Goal: Task Accomplishment & Management: Manage account settings

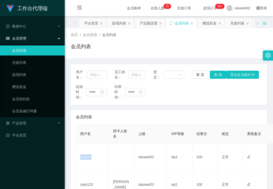
scroll to position [34, 0]
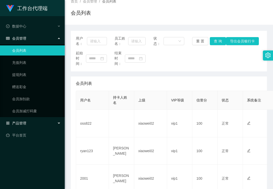
click at [35, 122] on div "产品管理" at bounding box center [32, 123] width 65 height 10
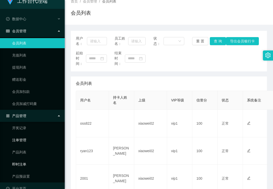
scroll to position [16, 0]
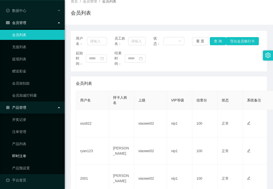
drag, startPoint x: 35, startPoint y: 163, endPoint x: 36, endPoint y: 152, distance: 11.2
click at [35, 163] on link "产品预设置" at bounding box center [36, 168] width 49 height 10
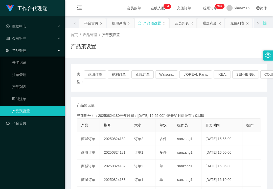
click at [11, 136] on div "工作台代理端 数据中心 会员管理 会员列表 充值列表 提现列表 赠送彩金 会员加扣款 会员加减打码量 产品管理 开奖记录 注单管理 产品列表 即时注单 产品预…" at bounding box center [32, 94] width 65 height 189
click at [41, 39] on div "会员管理" at bounding box center [32, 38] width 65 height 10
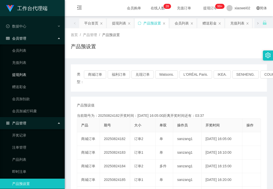
click at [39, 73] on link "提现列表" at bounding box center [36, 75] width 49 height 10
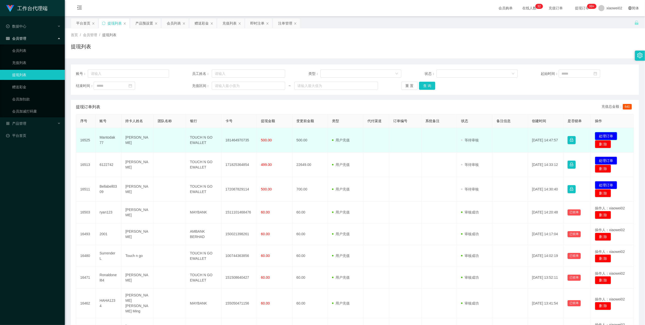
click at [610, 137] on button "处理订单" at bounding box center [606, 136] width 22 height 8
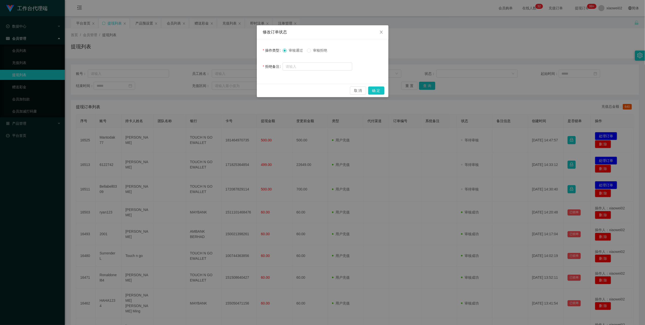
click at [322, 53] on label "审核拒绝" at bounding box center [318, 50] width 22 height 5
click at [376, 90] on button "确 定" at bounding box center [376, 91] width 16 height 8
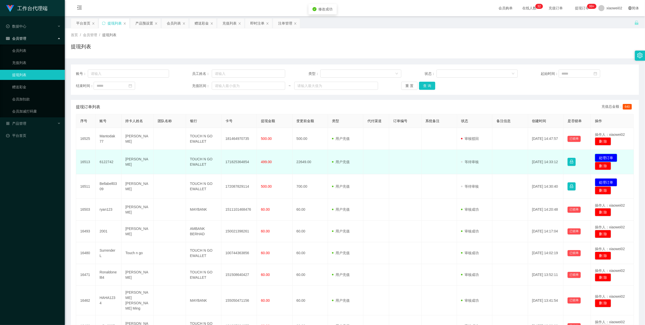
click at [603, 154] on button "处理订单" at bounding box center [606, 158] width 22 height 8
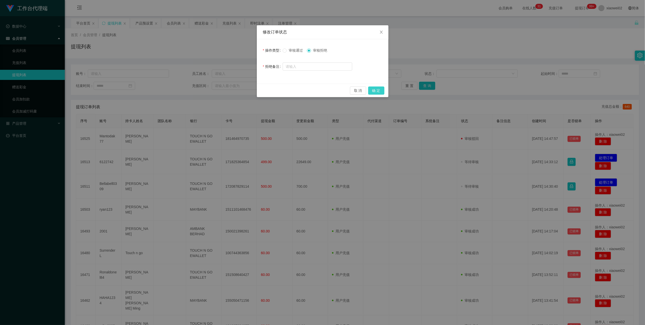
click at [377, 91] on button "确 定" at bounding box center [376, 91] width 16 height 8
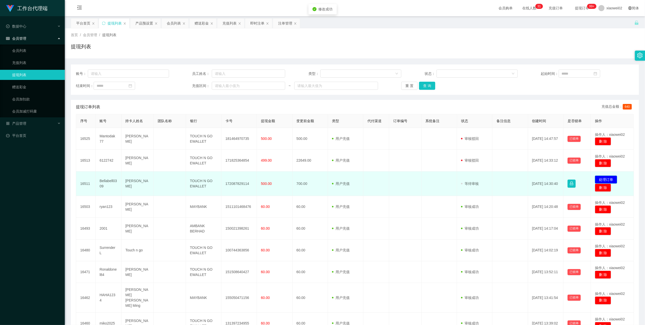
click at [595, 179] on button "处理订单" at bounding box center [606, 180] width 22 height 8
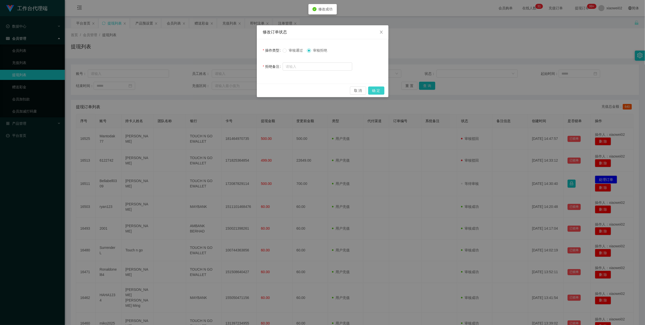
click at [374, 92] on button "确 定" at bounding box center [376, 91] width 16 height 8
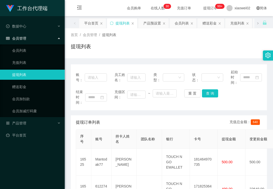
drag, startPoint x: 83, startPoint y: 113, endPoint x: 165, endPoint y: 38, distance: 111.3
click at [178, 47] on div "提现列表" at bounding box center [169, 49] width 196 height 12
click at [30, 88] on link "赠送彩金" at bounding box center [36, 87] width 49 height 10
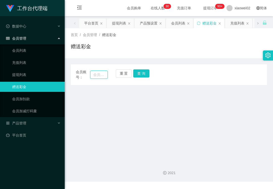
click at [97, 77] on input "text" at bounding box center [98, 75] width 17 height 8
paste input "HAHA1234"
type input "HAHA1234"
drag, startPoint x: 138, startPoint y: 77, endPoint x: 137, endPoint y: 79, distance: 2.6
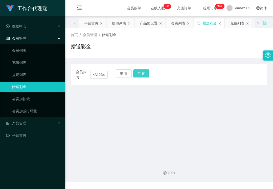
click at [138, 77] on button "查 询" at bounding box center [141, 74] width 16 height 8
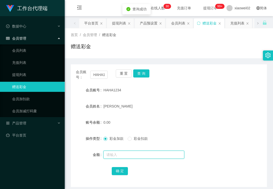
click at [122, 156] on input "text" at bounding box center [143, 155] width 81 height 8
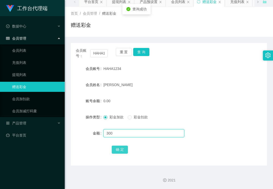
type input "300"
click at [122, 147] on button "确 定" at bounding box center [120, 150] width 16 height 8
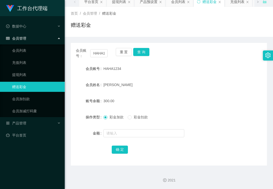
click at [18, 67] on ul "会员列表 充值列表 提现列表 赠送彩金 会员加扣款 会员加减打码量" at bounding box center [32, 81] width 65 height 73
click at [20, 70] on link "提现列表" at bounding box center [36, 75] width 49 height 10
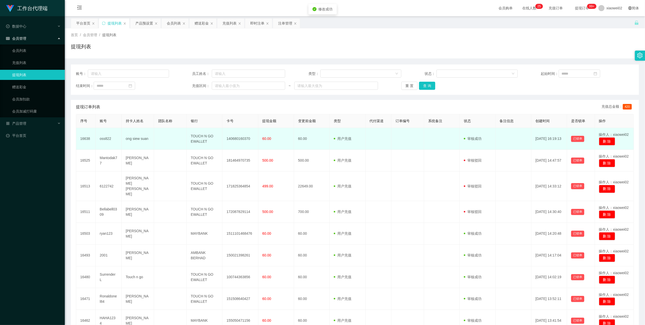
click at [238, 140] on td "140680160370" at bounding box center [240, 139] width 36 height 22
copy td "140680160370"
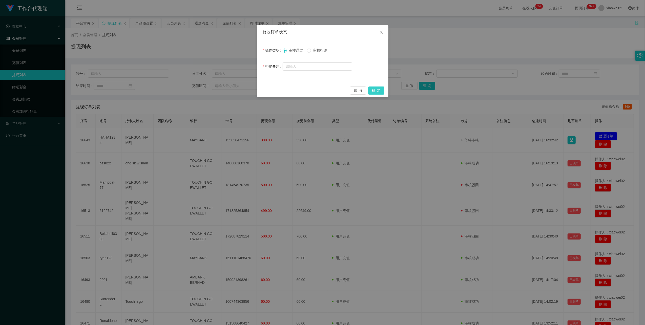
drag, startPoint x: 373, startPoint y: 91, endPoint x: 367, endPoint y: 92, distance: 6.4
click at [373, 91] on button "确 定" at bounding box center [376, 91] width 16 height 8
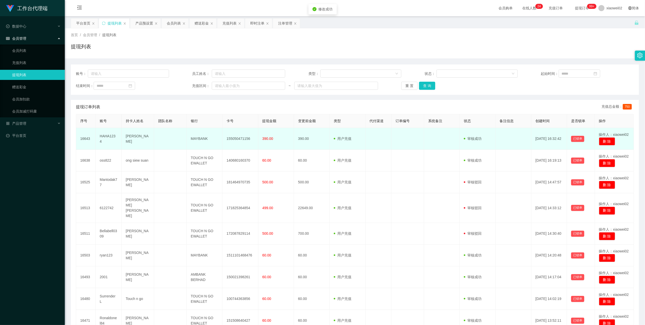
click at [242, 137] on td "155050471156" at bounding box center [240, 139] width 36 height 22
click at [242, 138] on td "155050471156" at bounding box center [240, 139] width 36 height 22
click at [241, 138] on td "155050471156" at bounding box center [240, 139] width 36 height 22
copy td "155050471156"
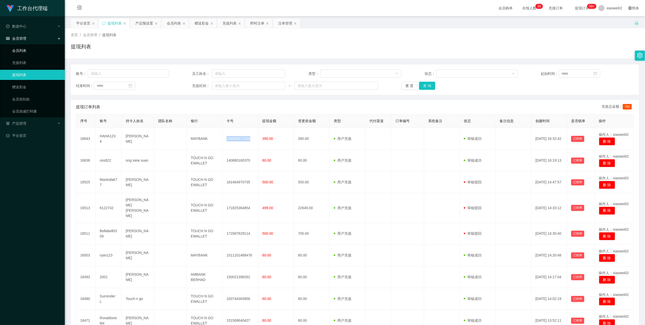
click at [33, 52] on link "会员列表" at bounding box center [36, 51] width 49 height 10
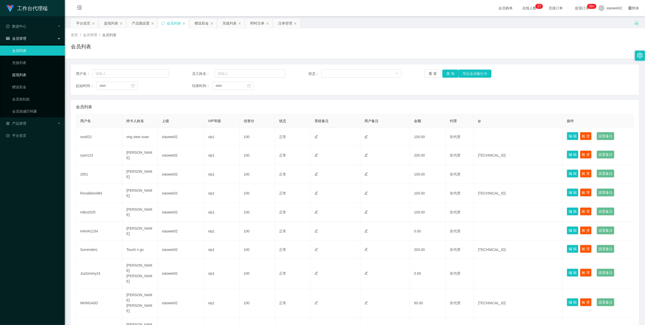
click at [17, 73] on link "提现列表" at bounding box center [36, 75] width 49 height 10
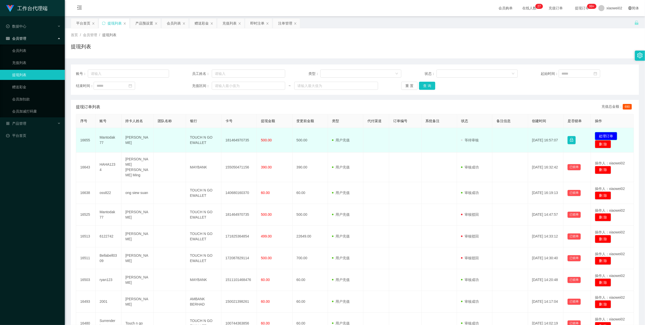
click at [602, 137] on button "处理订单" at bounding box center [606, 136] width 22 height 8
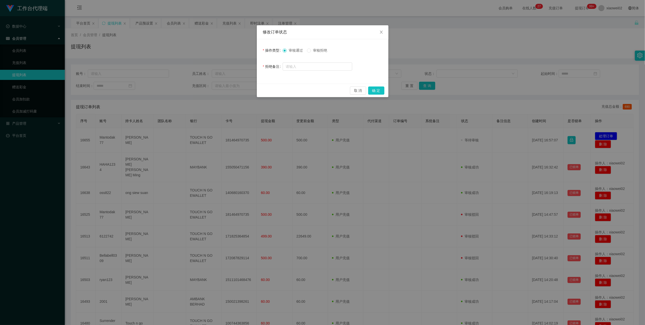
click at [328, 50] on span "审核拒绝" at bounding box center [320, 50] width 18 height 4
click at [374, 92] on button "确 定" at bounding box center [376, 91] width 16 height 8
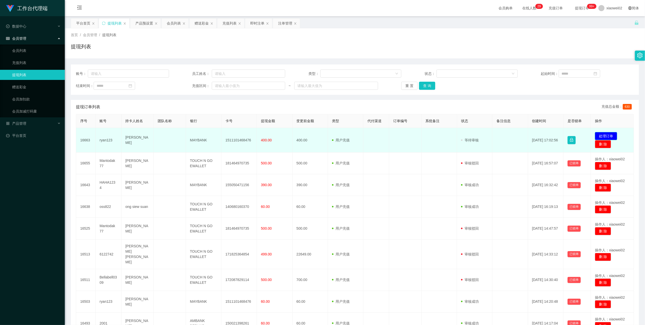
click at [610, 136] on button "处理订单" at bounding box center [606, 136] width 22 height 8
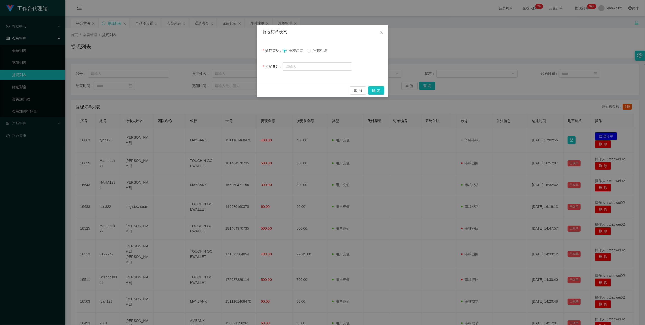
click at [319, 52] on span "审核拒绝" at bounding box center [320, 50] width 18 height 4
click at [375, 91] on button "确 定" at bounding box center [376, 91] width 16 height 8
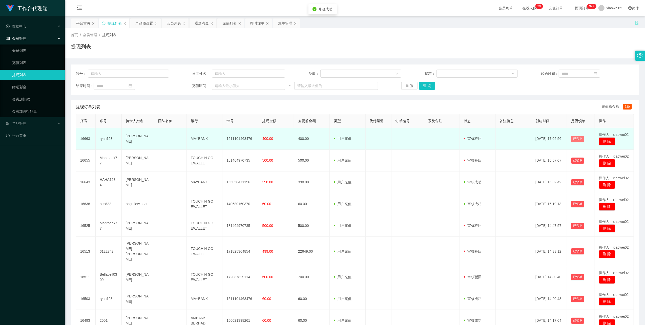
click at [572, 138] on button "已锁单" at bounding box center [577, 139] width 13 height 6
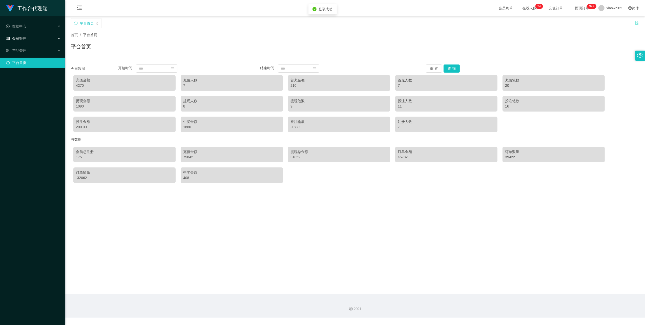
click at [51, 38] on div "会员管理" at bounding box center [32, 38] width 65 height 10
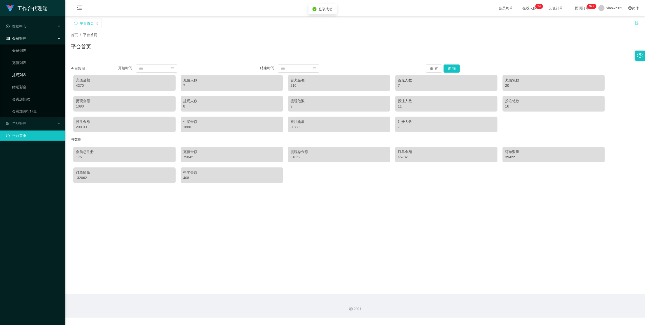
click at [30, 70] on link "提现列表" at bounding box center [36, 75] width 49 height 10
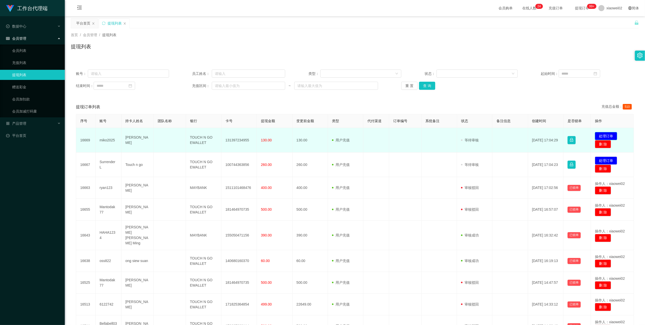
click at [606, 137] on button "处理订单" at bounding box center [606, 136] width 22 height 8
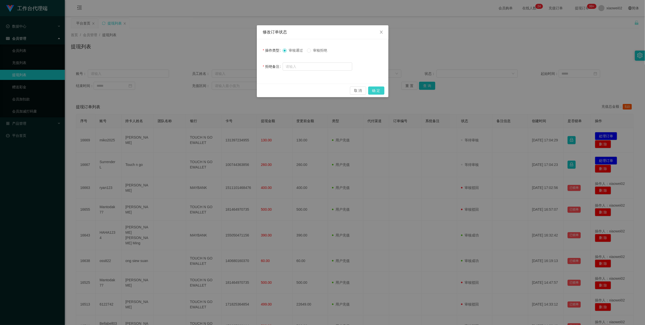
drag, startPoint x: 377, startPoint y: 89, endPoint x: 521, endPoint y: 124, distance: 148.2
click at [378, 89] on button "确 定" at bounding box center [376, 91] width 16 height 8
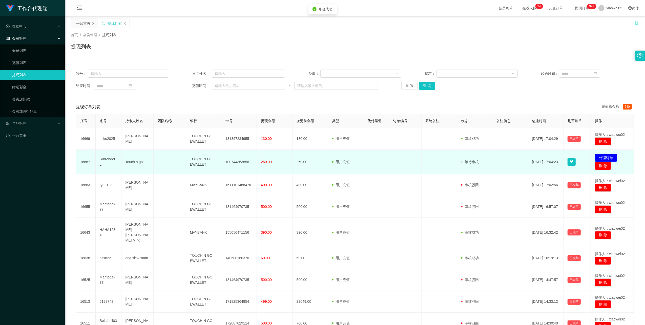
click at [606, 157] on button "处理订单" at bounding box center [606, 158] width 22 height 8
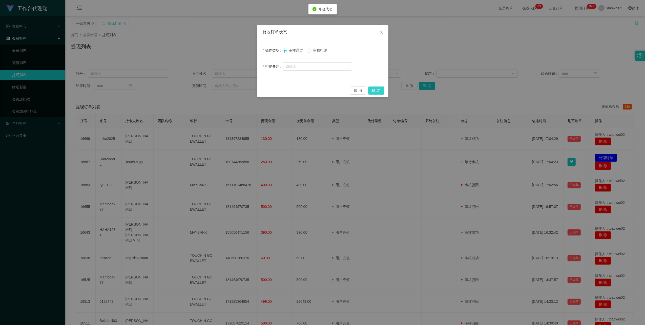
click at [377, 89] on button "确 定" at bounding box center [376, 91] width 16 height 8
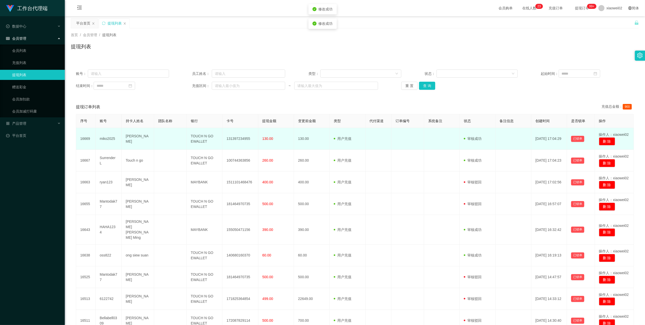
click at [243, 141] on td "131397234955" at bounding box center [240, 139] width 36 height 22
click at [244, 141] on td "131397234955" at bounding box center [240, 139] width 36 height 22
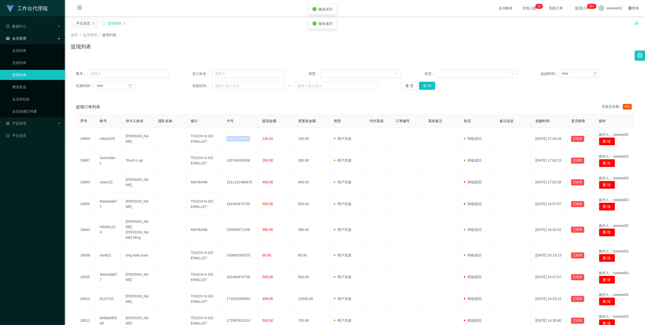
copy td "131397234955"
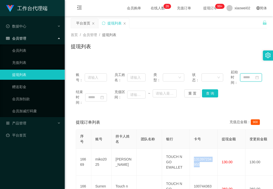
click at [256, 74] on input at bounding box center [251, 78] width 22 height 8
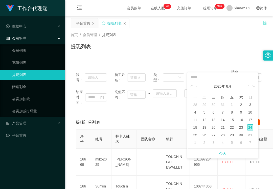
click at [160, 109] on div "账号： 员工姓名： 类型： 状态： 起始时间： 结束时间： 充值区间： ~ 重 置 查 询" at bounding box center [169, 88] width 196 height 46
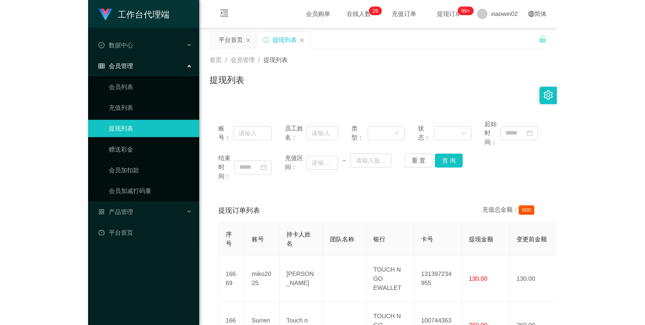
scroll to position [34, 0]
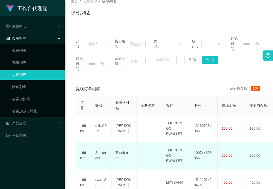
click at [201, 150] on td "100744363856" at bounding box center [204, 155] width 28 height 27
copy td "100744363856"
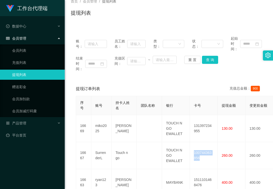
click at [31, 71] on link "提现列表" at bounding box center [36, 75] width 49 height 10
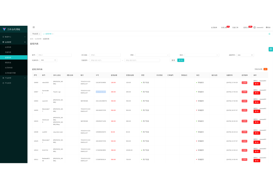
scroll to position [0, 0]
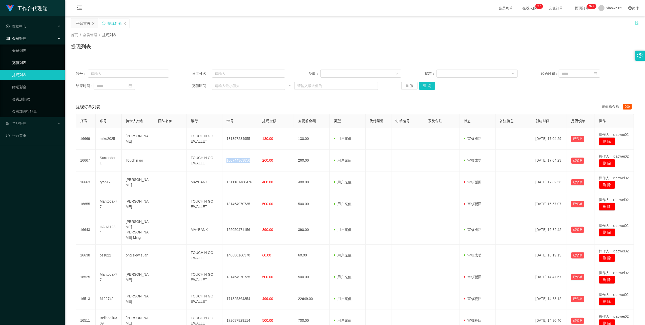
click at [49, 62] on link "充值列表" at bounding box center [36, 63] width 49 height 10
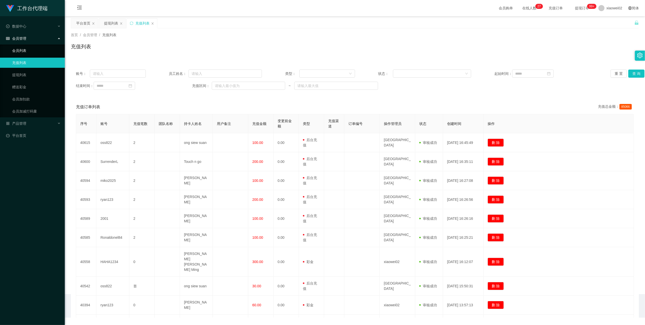
click at [32, 52] on link "会员列表" at bounding box center [36, 51] width 49 height 10
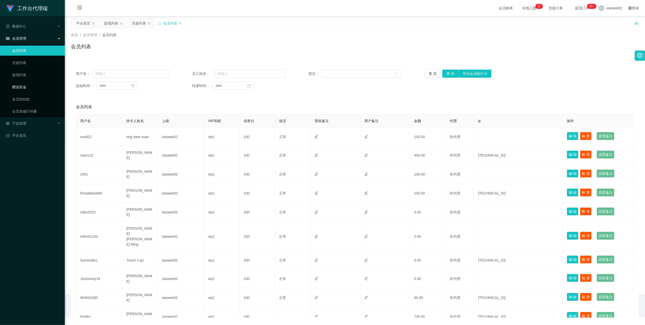
click at [31, 86] on link "赠送彩金" at bounding box center [36, 87] width 49 height 10
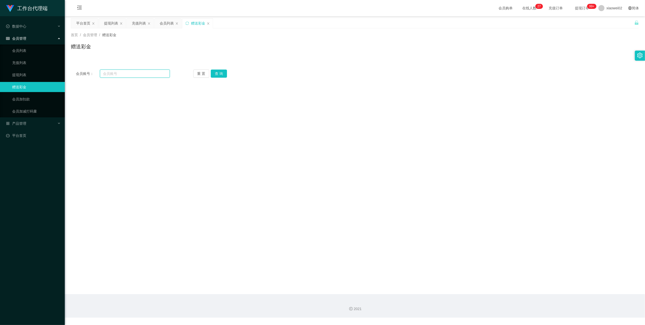
drag, startPoint x: 131, startPoint y: 75, endPoint x: 137, endPoint y: 75, distance: 6.1
click at [131, 75] on input "text" at bounding box center [135, 74] width 70 height 8
paste input "ryan123"
type input "ryan123"
click at [217, 74] on button "查 询" at bounding box center [219, 74] width 16 height 8
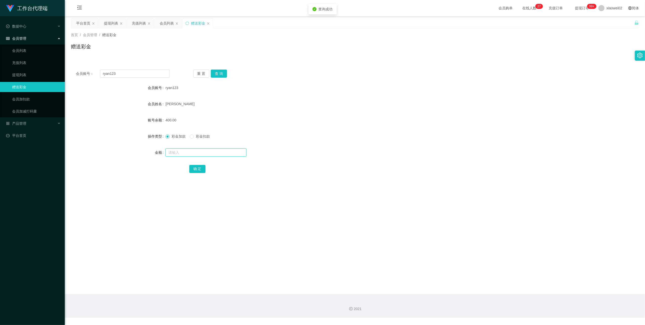
drag, startPoint x: 179, startPoint y: 153, endPoint x: 174, endPoint y: 162, distance: 10.5
click at [174, 160] on form "会员账号 ryan123 会员姓名 NG WEI FENG 账号余额 400.00 操作类型 彩金加款 彩金扣款 金额 确 定" at bounding box center [355, 128] width 568 height 91
type input "140"
click at [205, 138] on span "彩金扣款" at bounding box center [203, 136] width 18 height 4
click at [199, 168] on button "确 定" at bounding box center [197, 169] width 16 height 8
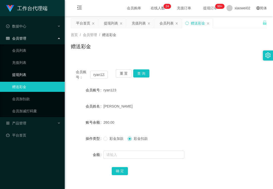
click at [20, 74] on link "提现列表" at bounding box center [36, 75] width 49 height 10
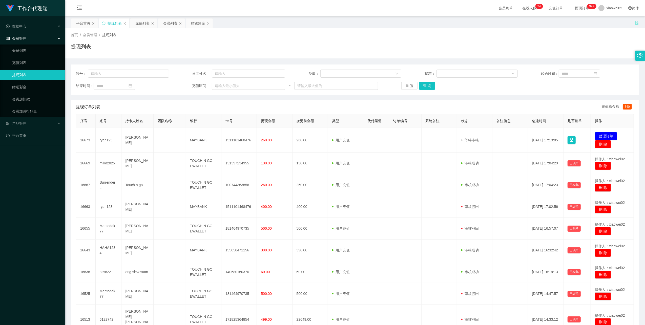
click at [599, 135] on button "处理订单" at bounding box center [606, 136] width 22 height 8
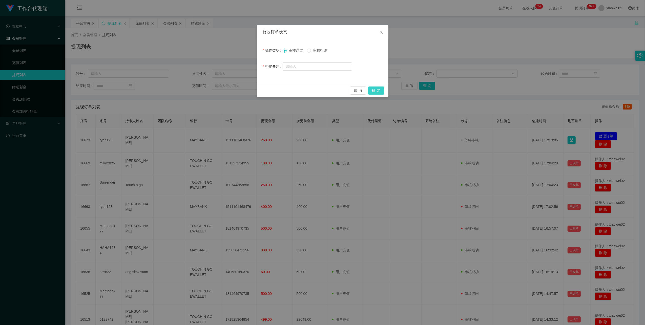
click at [373, 89] on button "确 定" at bounding box center [376, 91] width 16 height 8
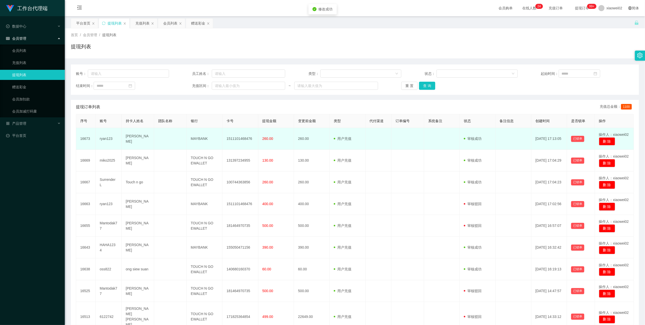
click at [233, 139] on td "1511101468476" at bounding box center [240, 139] width 36 height 22
copy td "1511101468476"
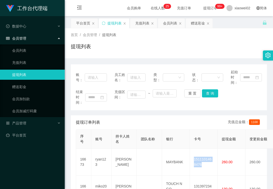
click at [30, 70] on link "提现列表" at bounding box center [36, 75] width 49 height 10
click at [168, 86] on div "账号： 员工姓名： 类型： 状态： 起始时间： 结束时间： 充值区间： ~ 重 置 查 询" at bounding box center [169, 88] width 196 height 46
drag, startPoint x: 40, startPoint y: 89, endPoint x: 268, endPoint y: 124, distance: 231.4
click at [40, 89] on link "赠送彩金" at bounding box center [36, 87] width 49 height 10
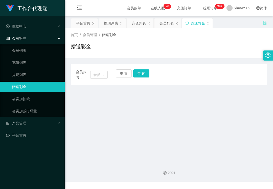
drag, startPoint x: 166, startPoint y: 49, endPoint x: 205, endPoint y: 17, distance: 50.3
click at [168, 48] on div "赠送彩金" at bounding box center [169, 49] width 196 height 12
click at [122, 77] on button "重 置" at bounding box center [124, 74] width 16 height 8
click at [93, 75] on input "text" at bounding box center [98, 75] width 17 height 8
paste input "2001"
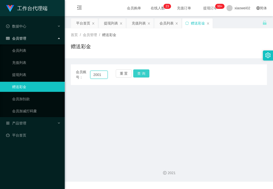
type input "2001"
click at [137, 74] on button "查 询" at bounding box center [141, 74] width 16 height 8
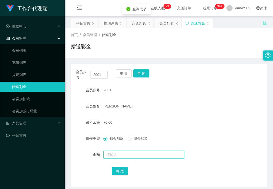
click at [122, 157] on input "text" at bounding box center [143, 155] width 81 height 8
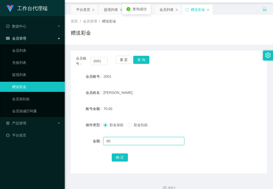
scroll to position [22, 0]
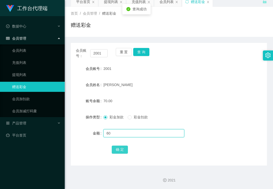
type input "60"
click at [121, 153] on button "确 定" at bounding box center [120, 150] width 16 height 8
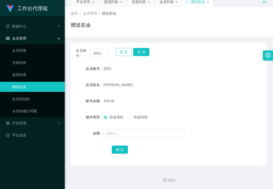
click at [123, 53] on button "重 置" at bounding box center [124, 52] width 16 height 8
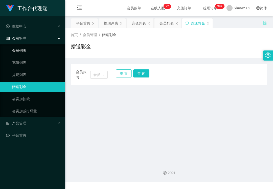
scroll to position [0, 0]
click at [35, 72] on link "提现列表" at bounding box center [36, 75] width 49 height 10
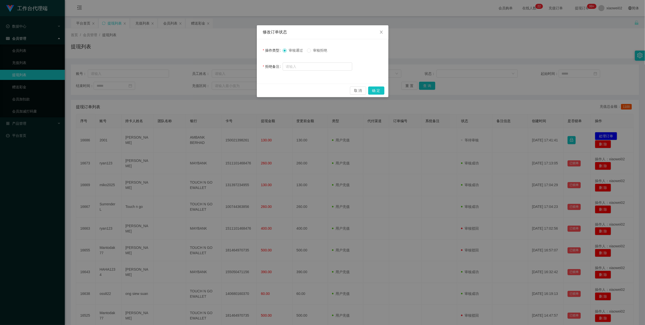
click at [378, 96] on div "取 消 确 定" at bounding box center [323, 90] width 132 height 13
click at [378, 92] on button "确 定" at bounding box center [376, 91] width 16 height 8
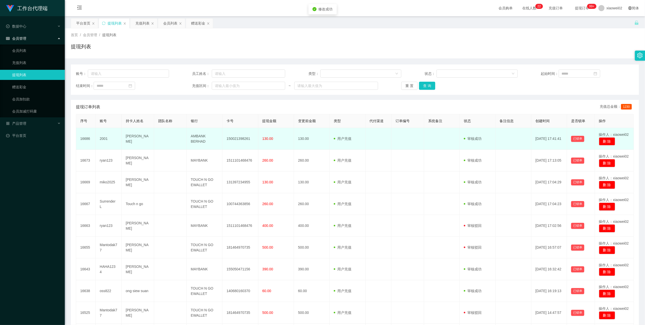
click at [248, 140] on td "150021398261" at bounding box center [240, 139] width 36 height 22
click at [244, 140] on td "150021398261" at bounding box center [240, 139] width 36 height 22
drag, startPoint x: 244, startPoint y: 140, endPoint x: 250, endPoint y: 135, distance: 7.5
click at [244, 140] on td "150021398261" at bounding box center [240, 139] width 36 height 22
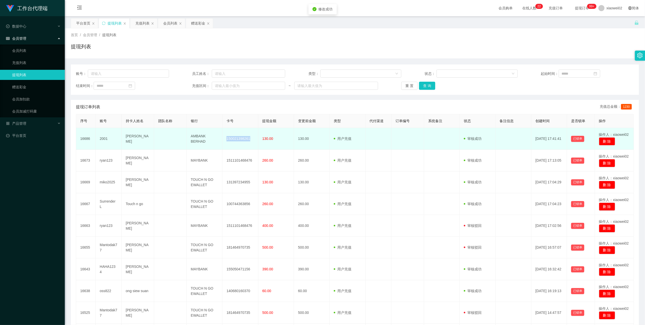
copy td "150021398261"
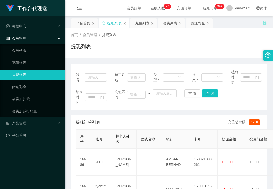
click at [176, 52] on div "提现列表" at bounding box center [169, 49] width 196 height 12
click at [27, 85] on link "赠送彩金" at bounding box center [36, 87] width 49 height 10
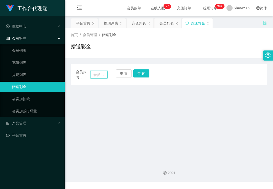
drag, startPoint x: 97, startPoint y: 77, endPoint x: 106, endPoint y: 77, distance: 9.1
click at [97, 77] on input "text" at bounding box center [98, 75] width 17 height 8
paste input "oss822"
type input "oss822"
click at [140, 74] on button "查 询" at bounding box center [141, 74] width 16 height 8
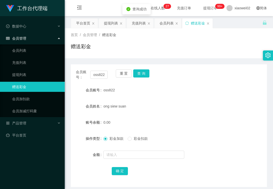
click at [140, 148] on form "会员账号 oss822 会员姓名 ong siew suan 账号余额 0.00 操作类型 彩金加款 彩金扣款 金额 确 定" at bounding box center [169, 130] width 196 height 91
click at [137, 155] on input "text" at bounding box center [143, 155] width 81 height 8
type input "130"
drag, startPoint x: 45, startPoint y: 71, endPoint x: 37, endPoint y: 51, distance: 21.7
click at [45, 71] on link "提现列表" at bounding box center [36, 75] width 49 height 10
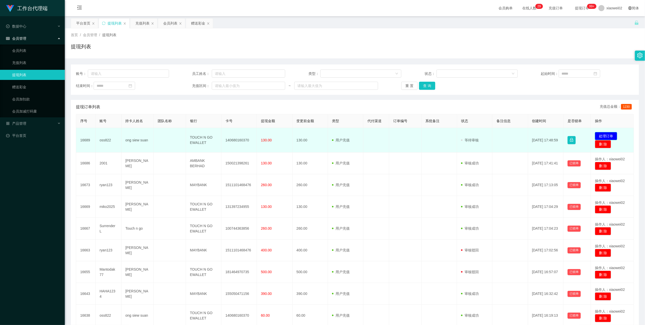
click at [608, 134] on button "处理订单" at bounding box center [606, 136] width 22 height 8
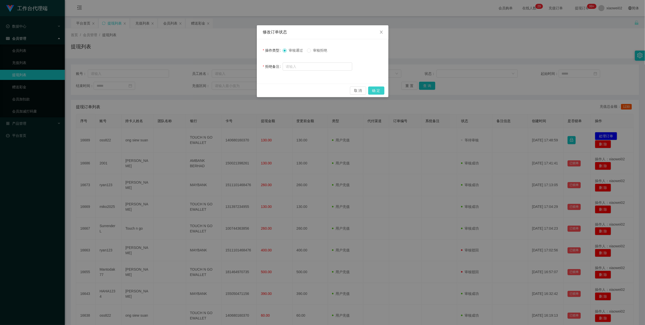
click at [376, 90] on button "确 定" at bounding box center [376, 91] width 16 height 8
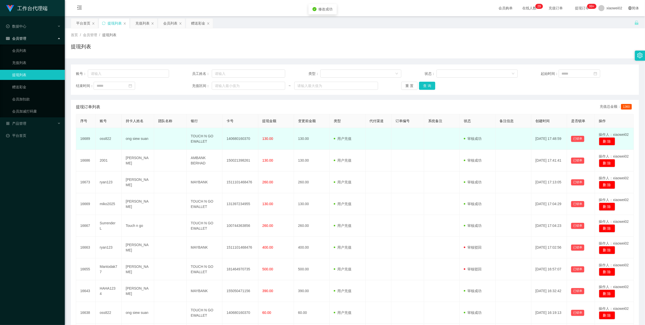
click at [228, 137] on td "140680160370" at bounding box center [240, 139] width 36 height 22
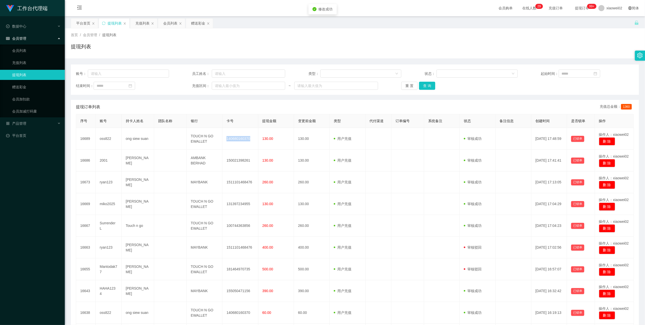
copy td "140680160370"
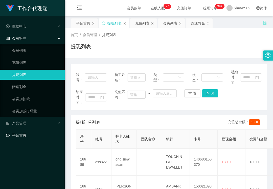
drag, startPoint x: 18, startPoint y: 159, endPoint x: 37, endPoint y: 136, distance: 29.4
click at [20, 159] on div "工作台代理端 数据中心 会员管理 会员列表 充值列表 提现列表 赠送彩金 会员加扣款 会员加减打码量 产品管理 平台首页" at bounding box center [32, 94] width 65 height 189
drag, startPoint x: 38, startPoint y: 92, endPoint x: 47, endPoint y: 86, distance: 10.5
click at [39, 92] on ul "会员列表 充值列表 提现列表 赠送彩金 会员加扣款 会员加减打码量" at bounding box center [32, 81] width 65 height 73
click at [53, 83] on link "赠送彩金" at bounding box center [36, 87] width 49 height 10
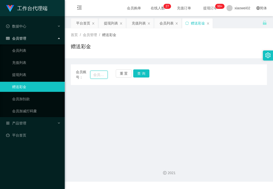
click at [100, 74] on input "text" at bounding box center [98, 75] width 17 height 8
paste input "Ronaldonel84"
type input "Ronaldonel84"
click at [144, 74] on button "查 询" at bounding box center [141, 74] width 16 height 8
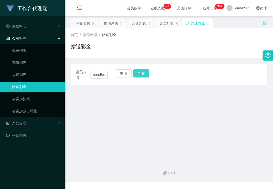
scroll to position [0, 0]
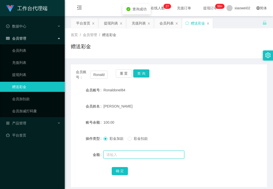
drag, startPoint x: 124, startPoint y: 153, endPoint x: 126, endPoint y: 150, distance: 3.5
click at [124, 154] on input "text" at bounding box center [143, 155] width 81 height 8
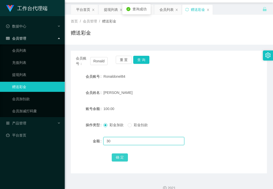
scroll to position [22, 0]
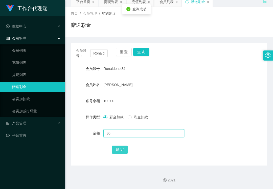
type input "30"
drag, startPoint x: 113, startPoint y: 150, endPoint x: 115, endPoint y: 152, distance: 2.9
click at [113, 152] on button "确 定" at bounding box center [120, 150] width 16 height 8
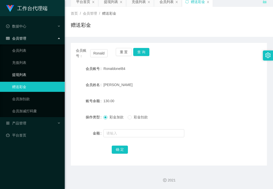
drag, startPoint x: 29, startPoint y: 73, endPoint x: 15, endPoint y: 19, distance: 55.7
click at [29, 73] on link "提现列表" at bounding box center [36, 75] width 49 height 10
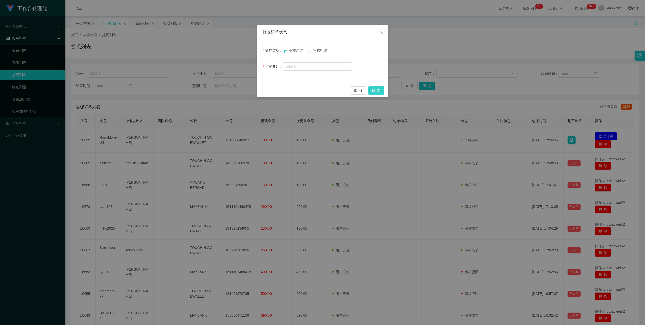
click at [376, 89] on button "确 定" at bounding box center [376, 91] width 16 height 8
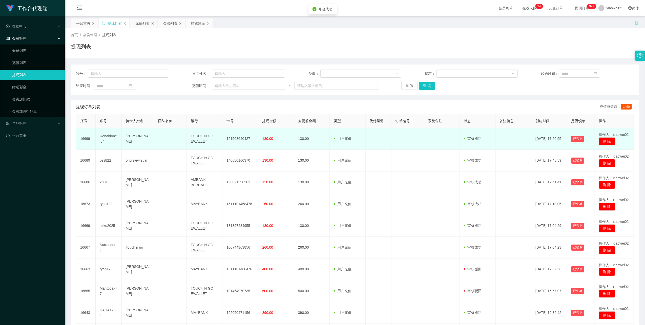
click at [235, 139] on td "151508640427" at bounding box center [240, 139] width 36 height 22
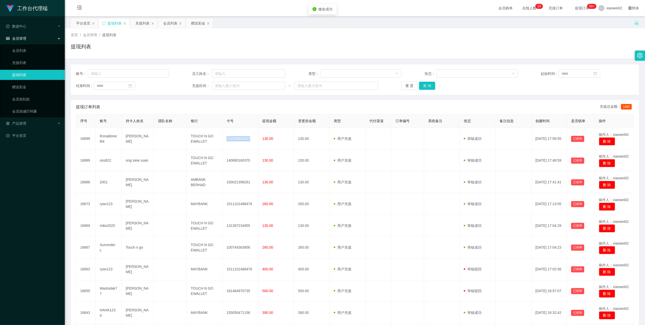
copy td "151508640427"
